Goal: Transaction & Acquisition: Subscribe to service/newsletter

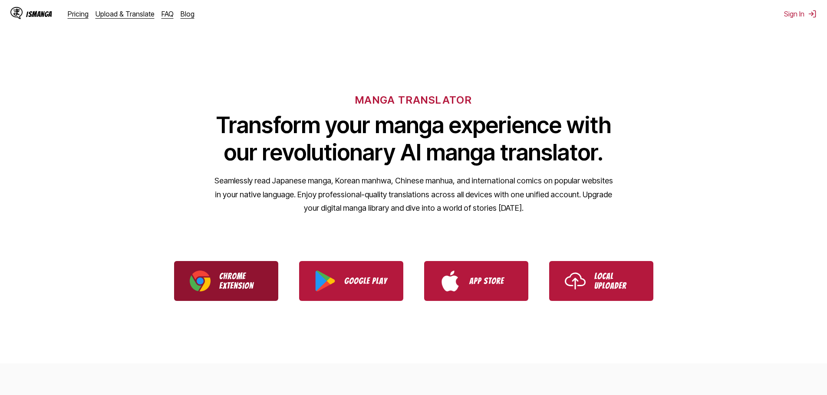
click at [241, 272] on p "Chrome Extension" at bounding box center [240, 281] width 43 height 19
click at [238, 288] on p "Chrome Extension" at bounding box center [240, 281] width 43 height 19
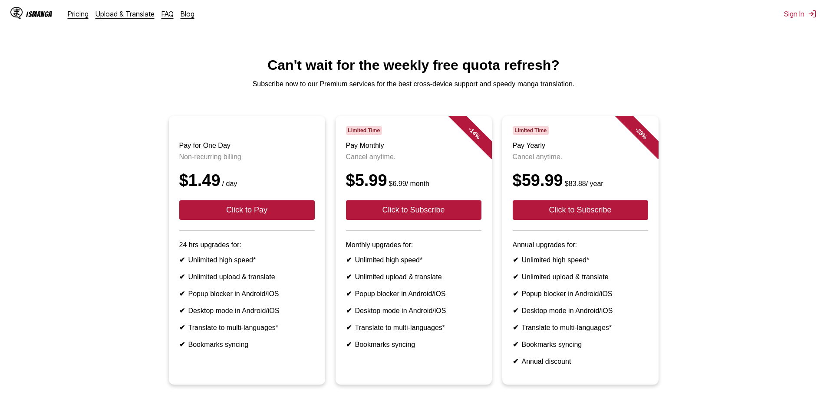
click at [41, 48] on html "IsManga Pricing Upload & Translate FAQ Blog Sign In Pricing Upload & Translate …" at bounding box center [413, 258] width 827 height 516
click at [35, 16] on div "IsManga" at bounding box center [39, 14] width 26 height 8
